Goal: Find specific page/section: Find specific page/section

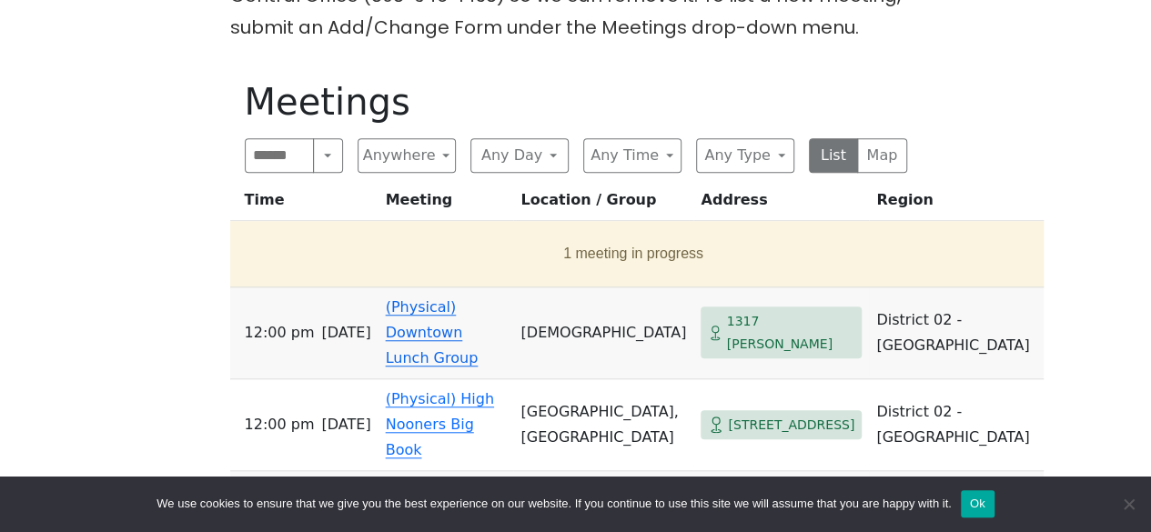
scroll to position [637, 0]
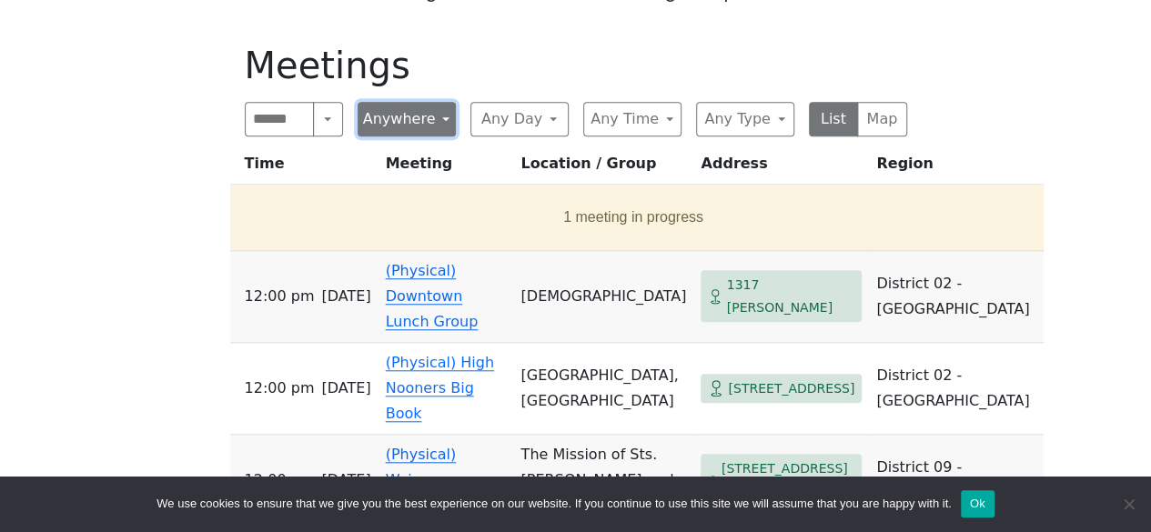
click at [428, 102] on button "Anywhere" at bounding box center [407, 119] width 98 height 35
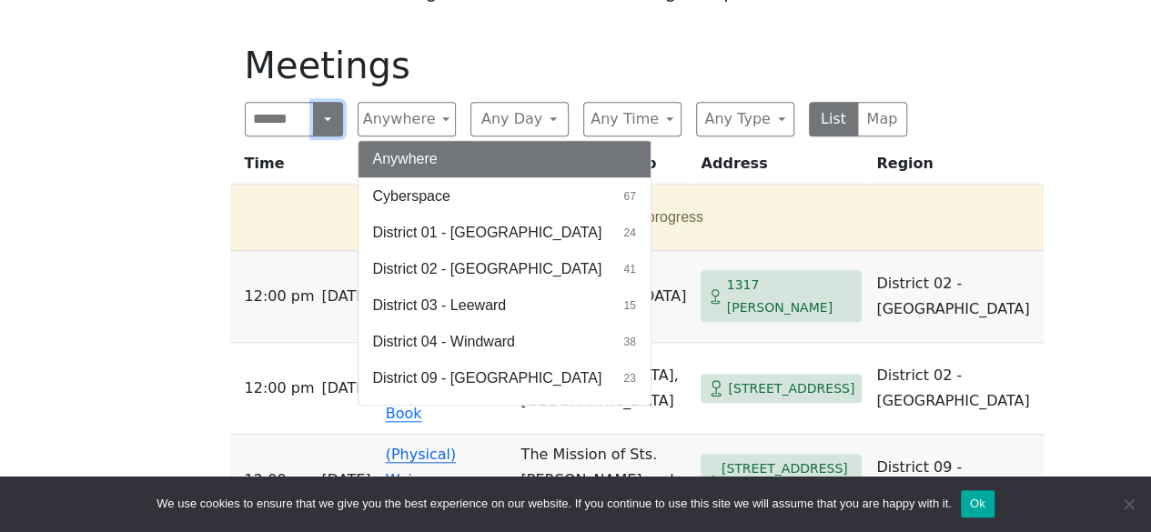
click at [331, 102] on button "Search" at bounding box center [327, 119] width 29 height 35
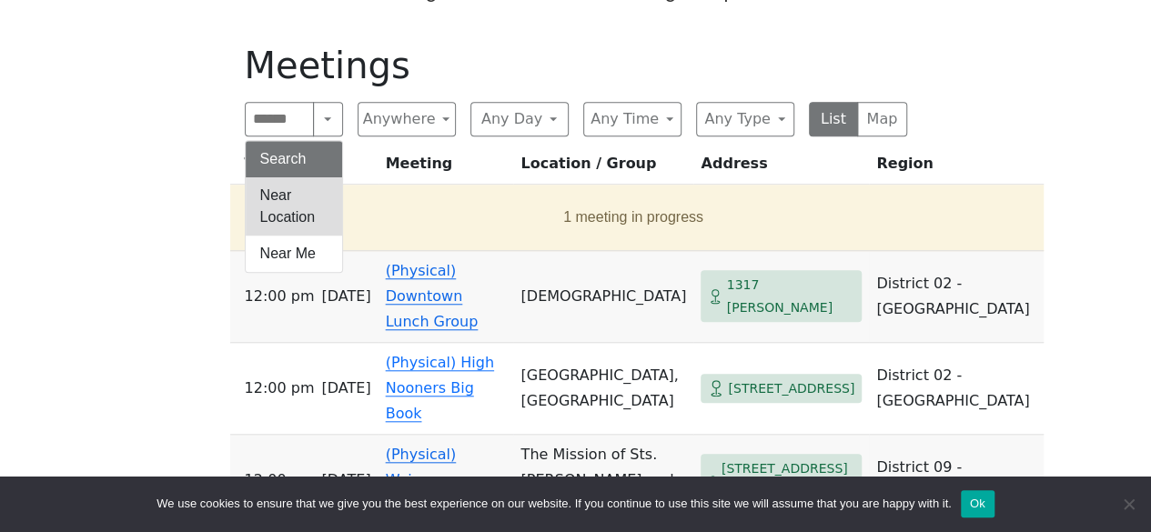
click at [313, 177] on button "Near Location" at bounding box center [294, 206] width 96 height 58
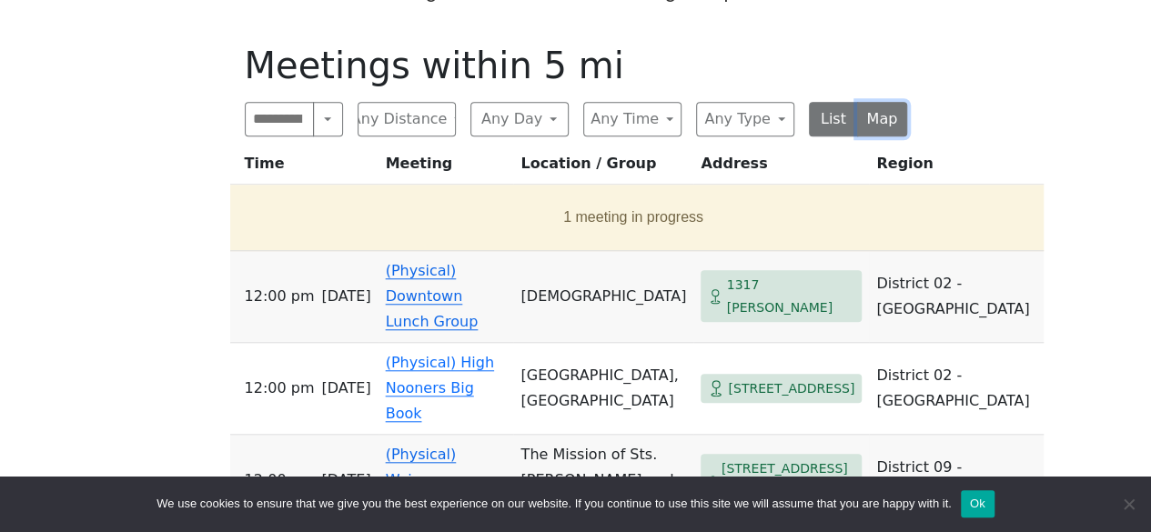
click at [888, 102] on button "Map" at bounding box center [882, 119] width 50 height 35
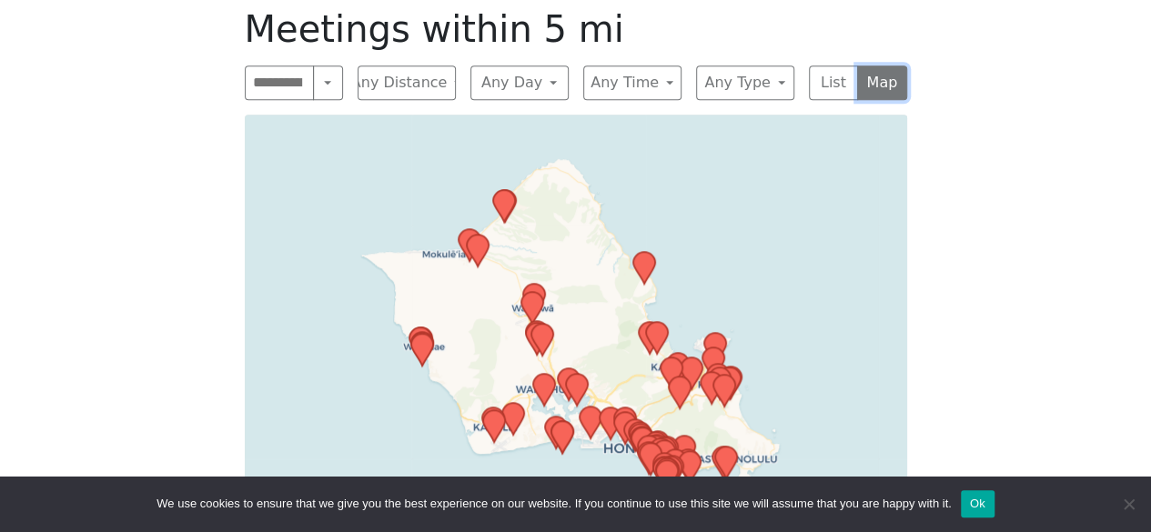
scroll to position [637, 0]
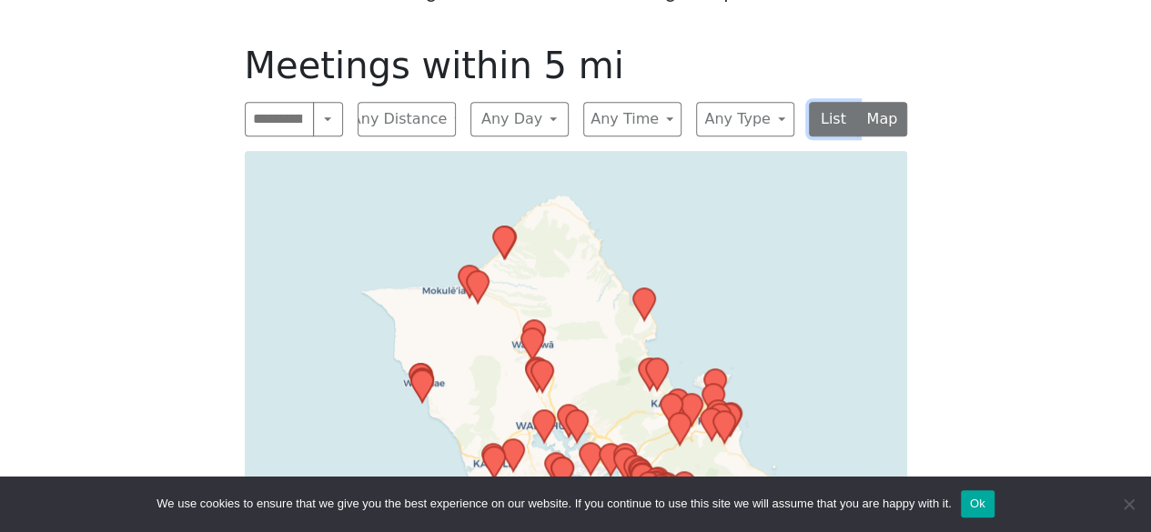
click at [839, 102] on button "List" at bounding box center [834, 119] width 50 height 35
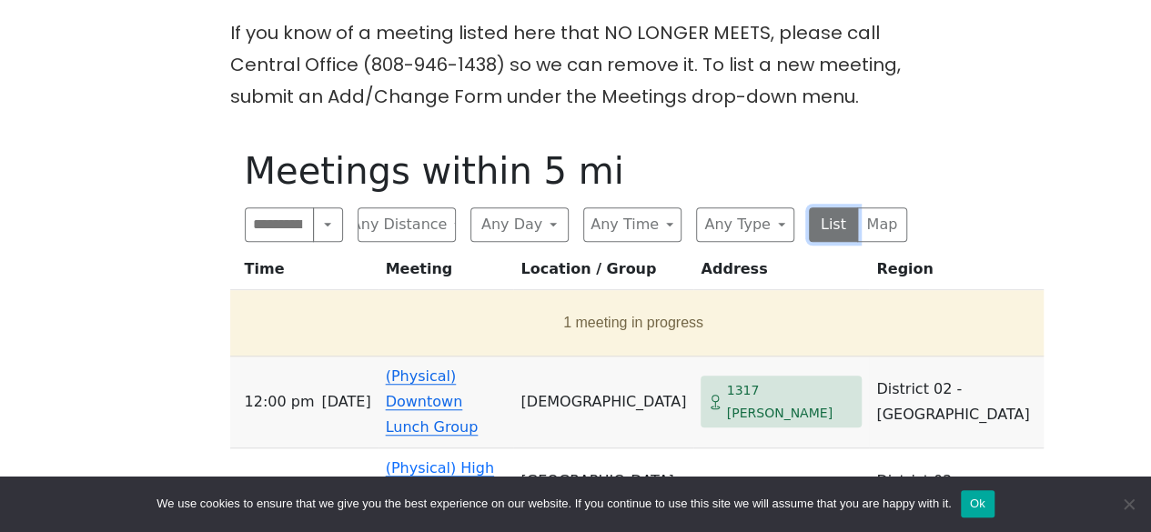
scroll to position [455, 0]
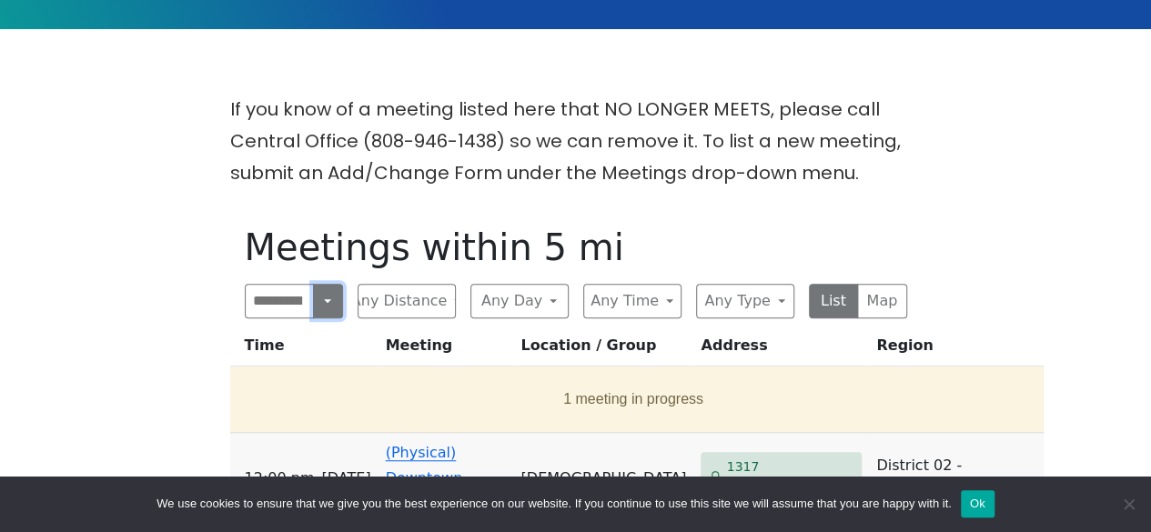
click at [318, 284] on button "Near Location" at bounding box center [327, 301] width 29 height 35
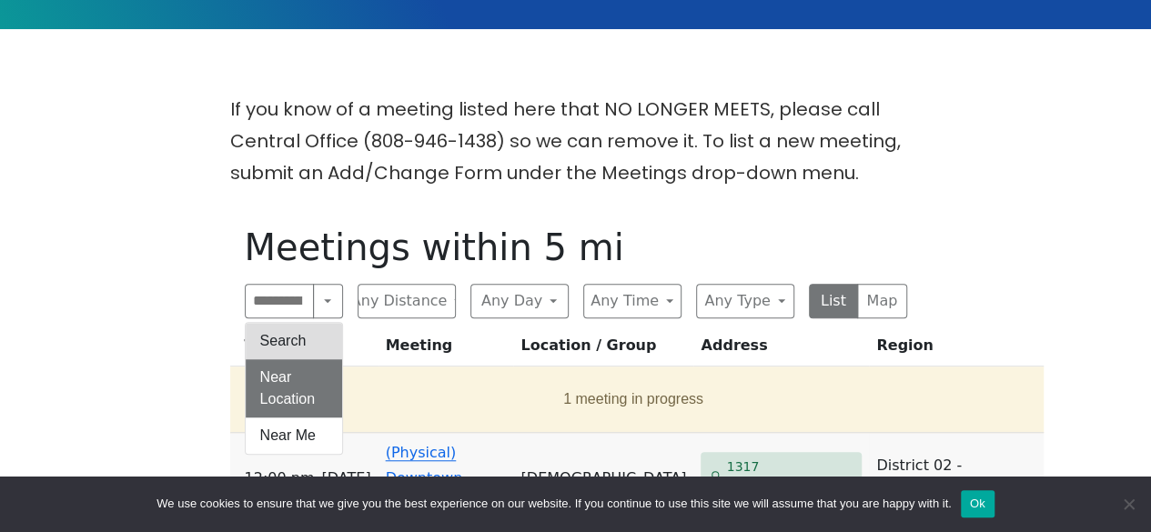
click at [320, 323] on button "Search" at bounding box center [294, 341] width 96 height 36
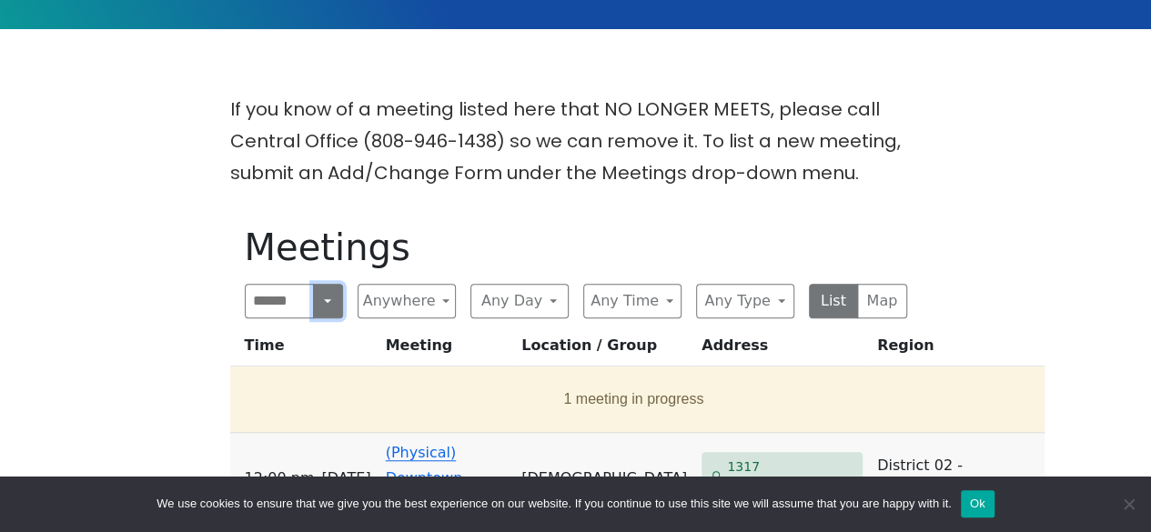
click at [327, 284] on button "Search" at bounding box center [327, 301] width 29 height 35
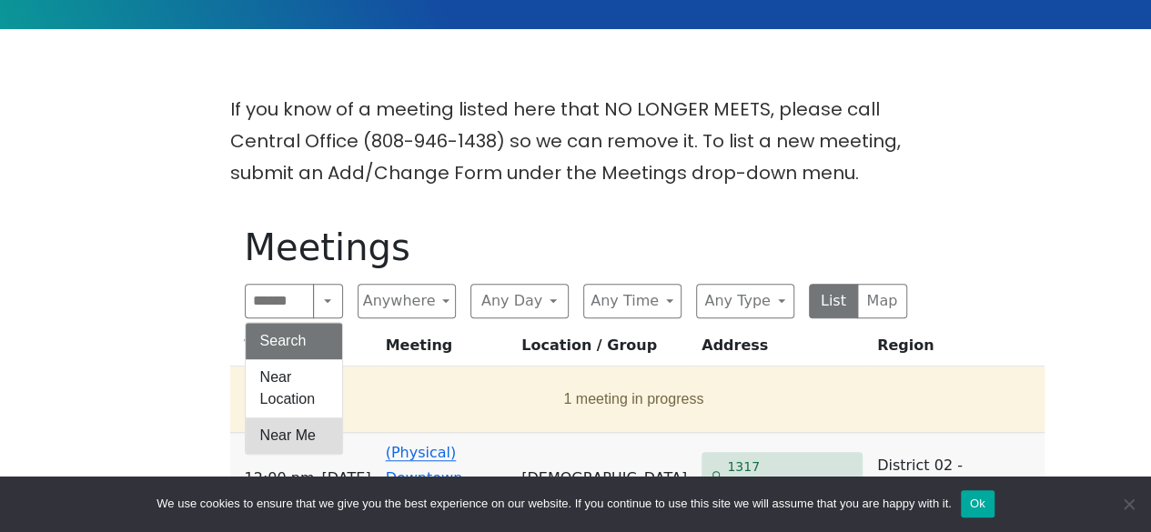
click at [304, 418] on button "Near Me" at bounding box center [294, 436] width 96 height 36
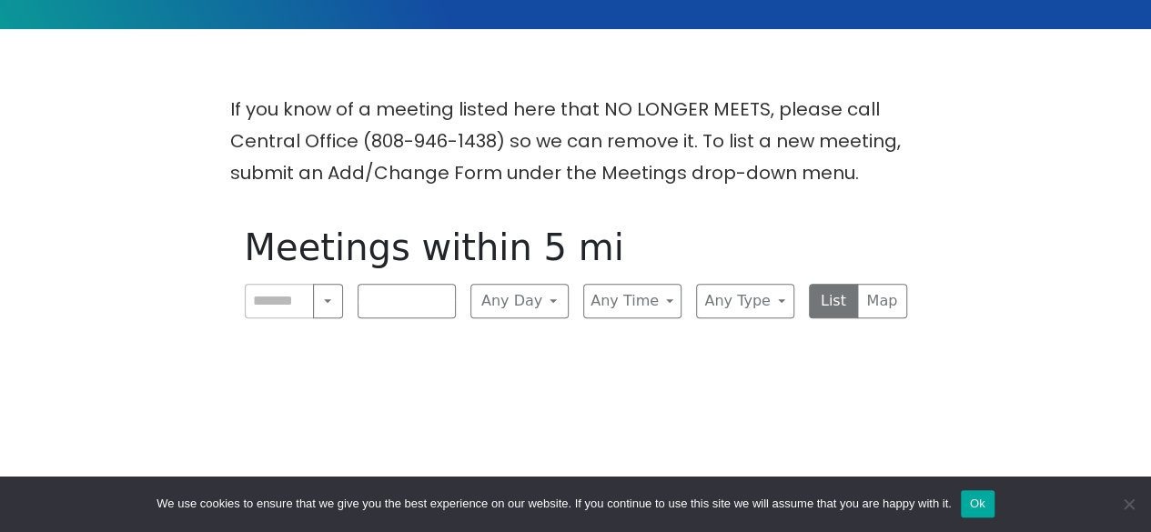
scroll to position [546, 0]
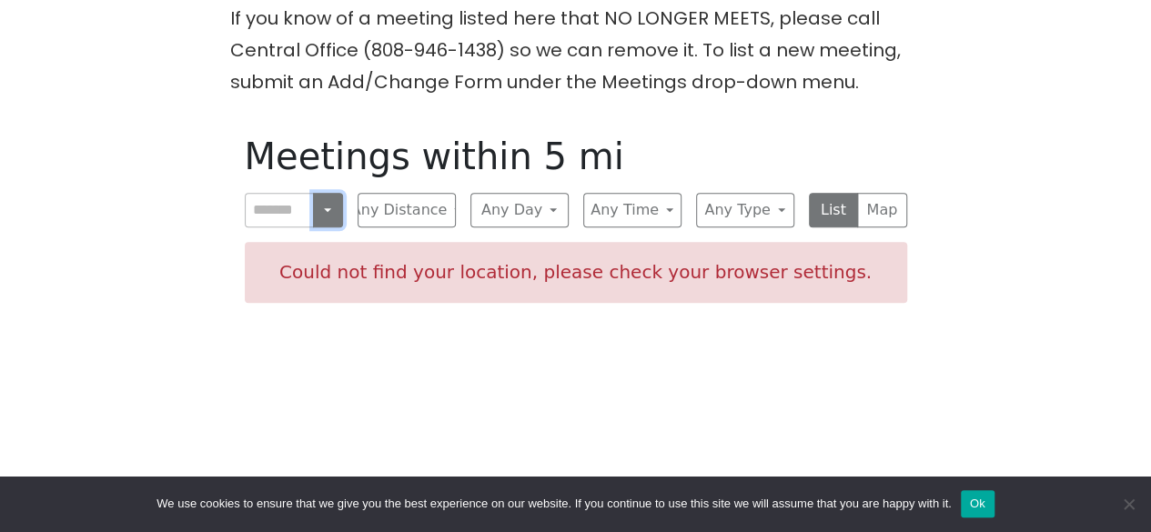
click at [331, 193] on button "Near Me" at bounding box center [327, 210] width 29 height 35
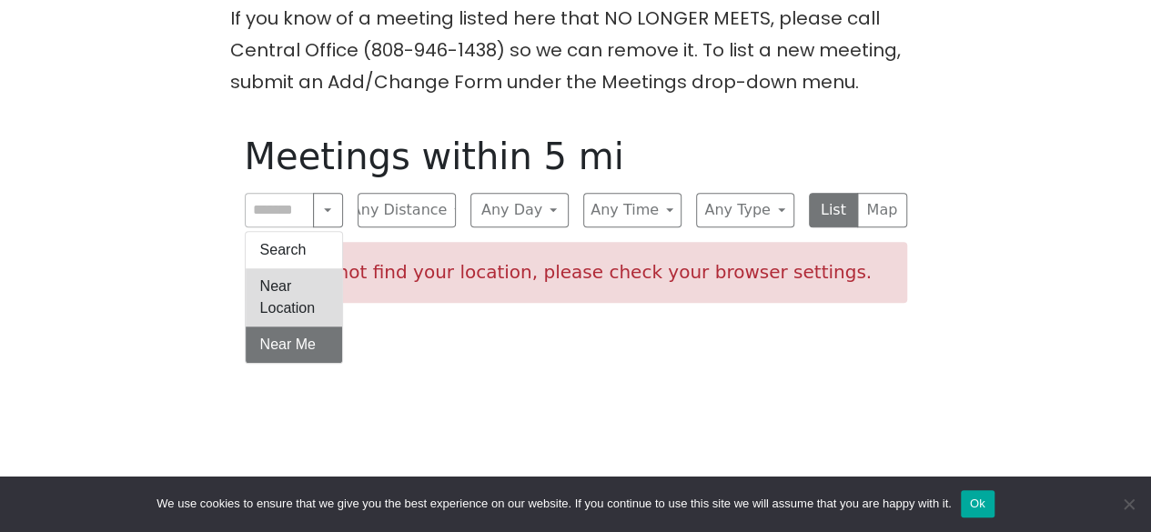
click at [306, 268] on button "Near Location" at bounding box center [294, 297] width 96 height 58
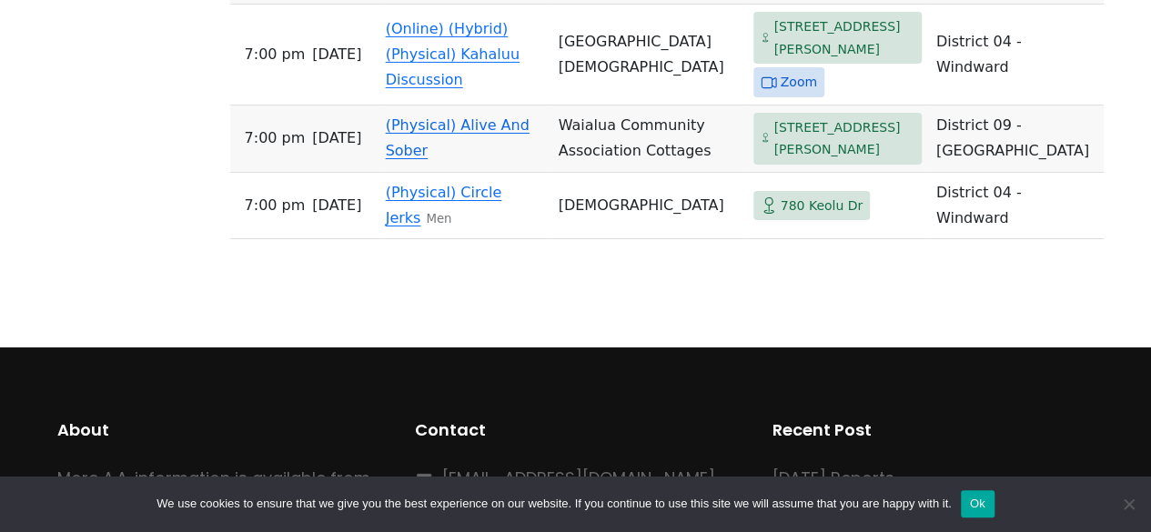
scroll to position [13467, 0]
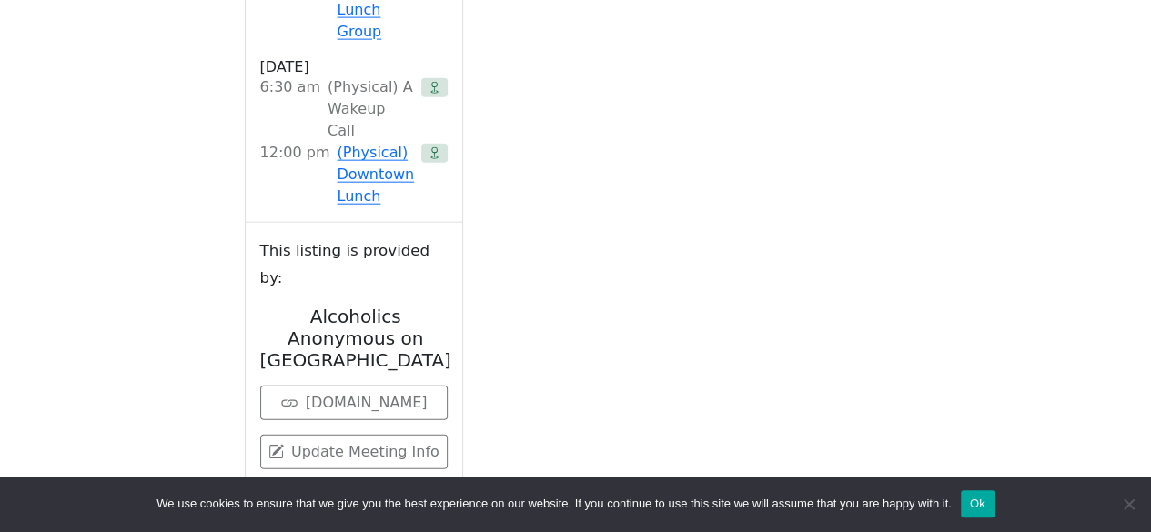
scroll to position [2172, 0]
